Goal: Find specific page/section: Find specific page/section

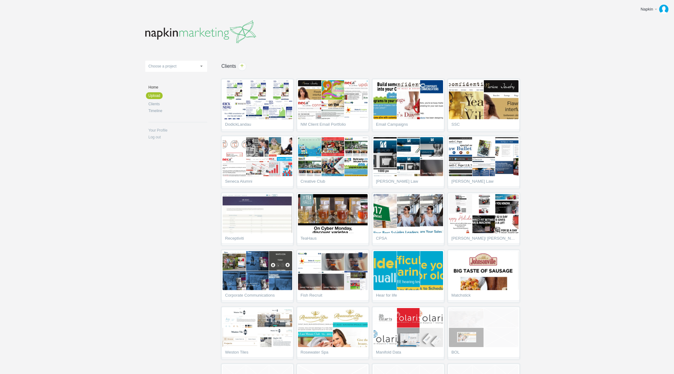
scroll to position [1986, 0]
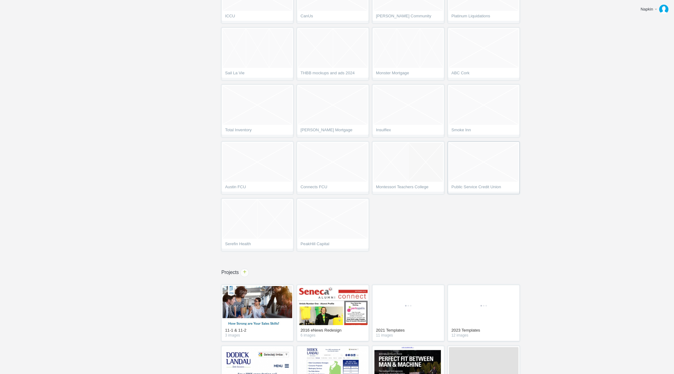
click at [491, 187] on span "Public Service Credit Union" at bounding box center [484, 188] width 65 height 6
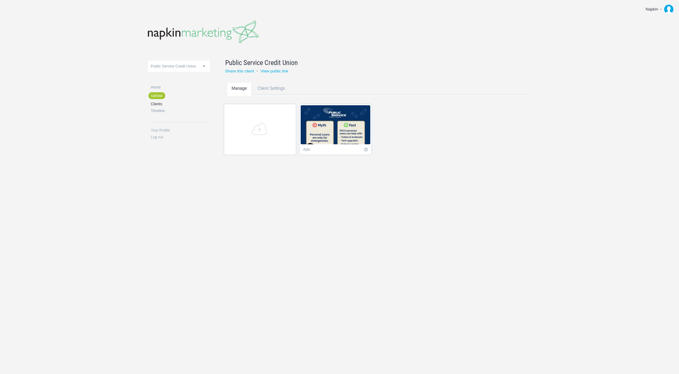
click at [326, 129] on img at bounding box center [336, 124] width 70 height 39
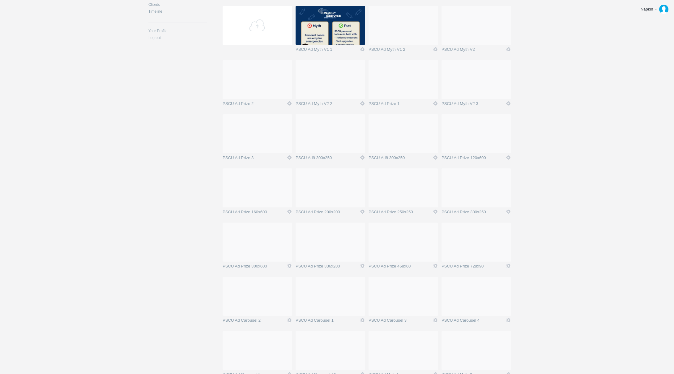
scroll to position [140, 0]
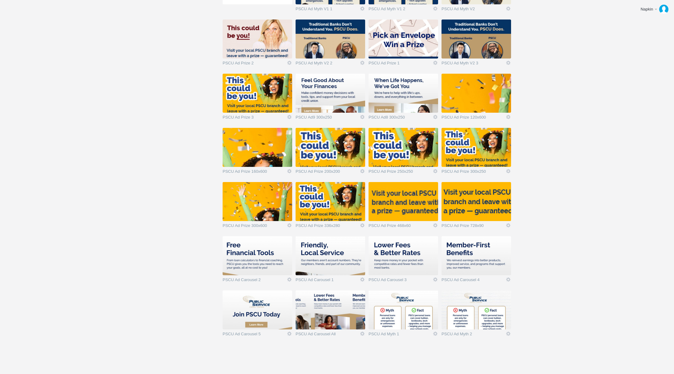
click at [565, 234] on html "Napkin Edit profile Log out Upload 11-1 & 11-2 2016 eNews Redesign 2021 Templat…" at bounding box center [337, 47] width 674 height 374
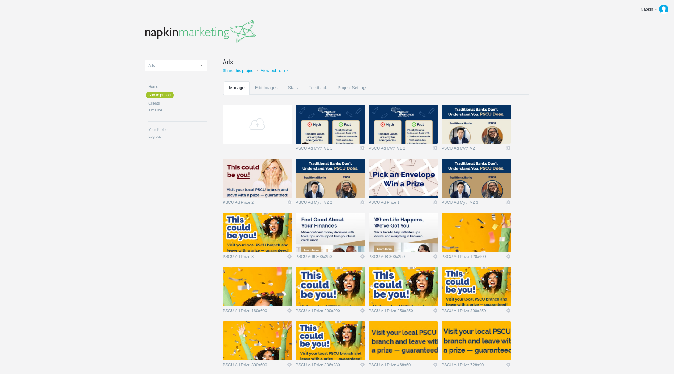
scroll to position [0, 0]
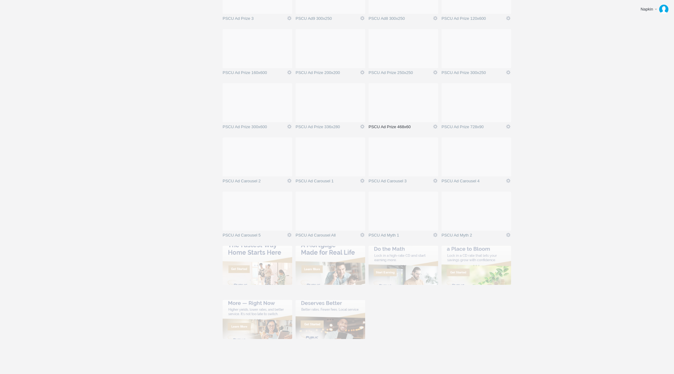
scroll to position [248, 0]
